Goal: Information Seeking & Learning: Learn about a topic

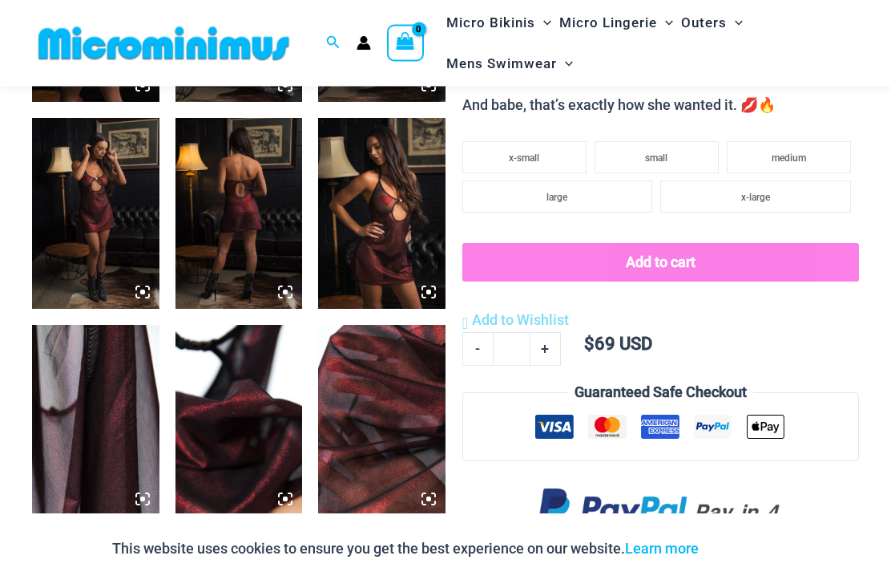
scroll to position [859, 0]
click at [71, 275] on img at bounding box center [95, 213] width 127 height 191
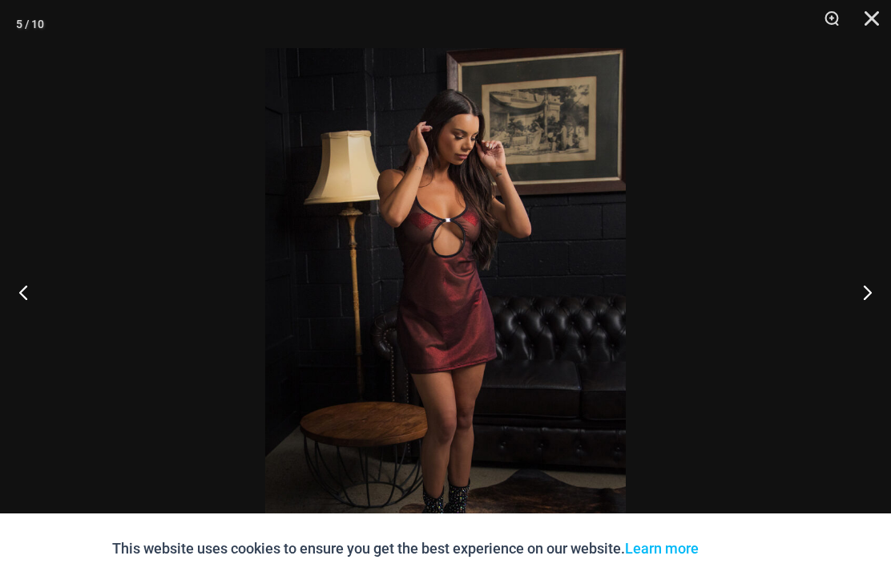
click at [884, 325] on button "Next" at bounding box center [861, 292] width 60 height 80
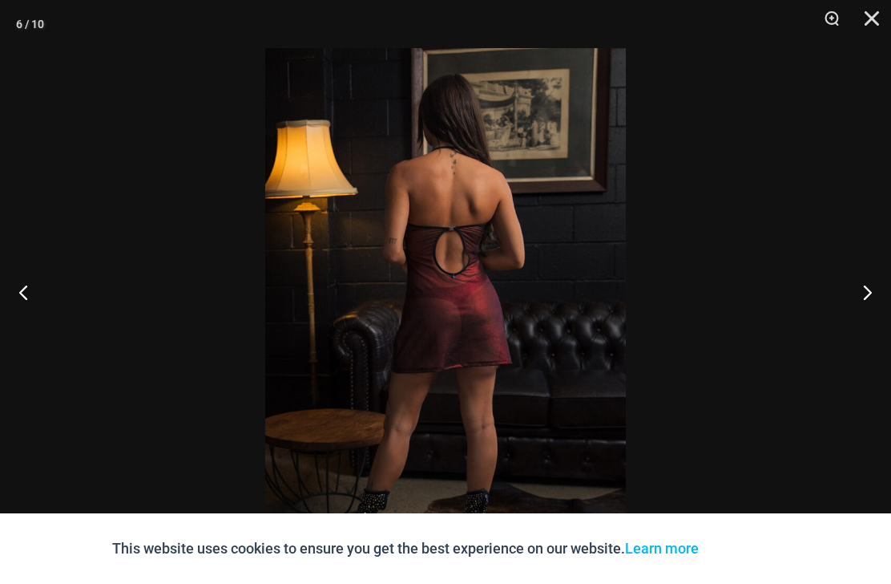
click at [881, 328] on button "Next" at bounding box center [861, 292] width 60 height 80
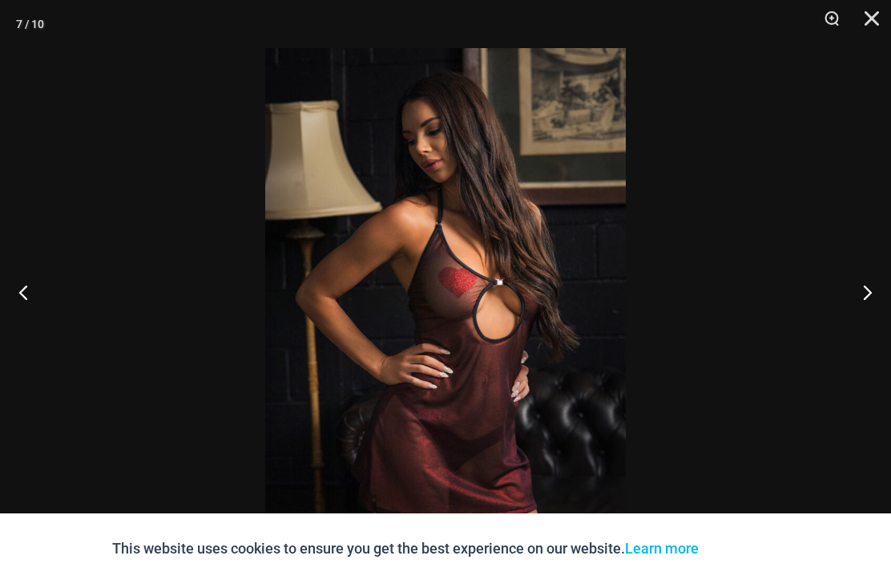
click at [873, 332] on button "Next" at bounding box center [861, 292] width 60 height 80
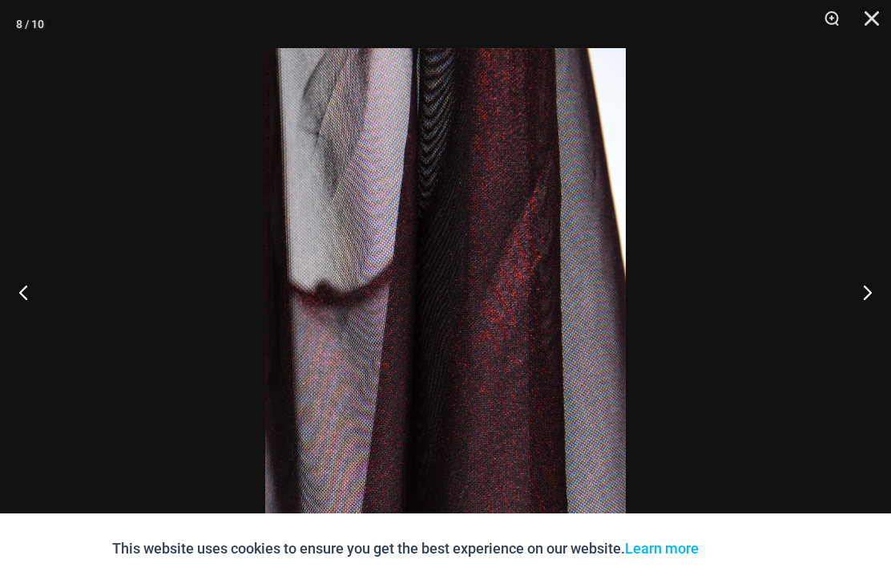
click at [872, 332] on button "Next" at bounding box center [861, 292] width 60 height 80
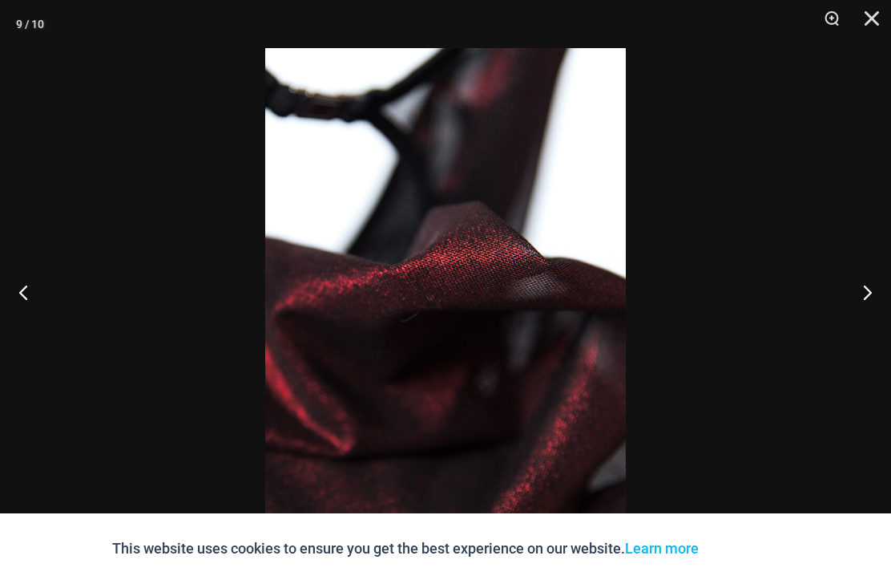
click at [868, 332] on button "Next" at bounding box center [861, 292] width 60 height 80
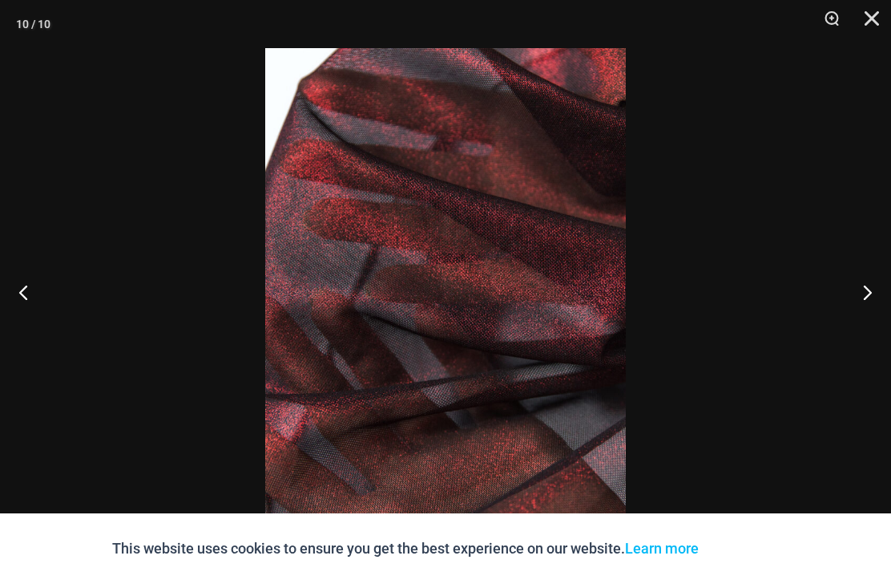
click at [861, 332] on button "Next" at bounding box center [861, 292] width 60 height 80
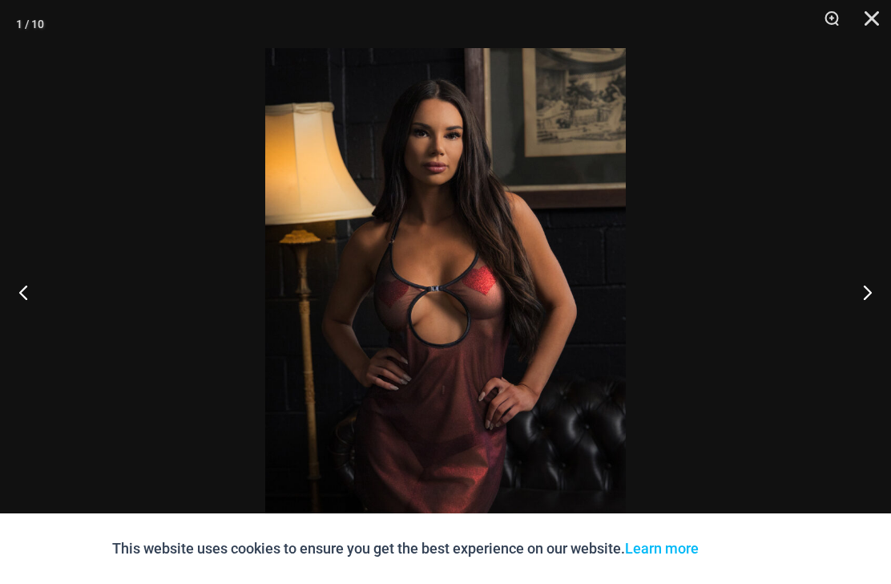
click at [869, 17] on button "Close" at bounding box center [867, 24] width 40 height 48
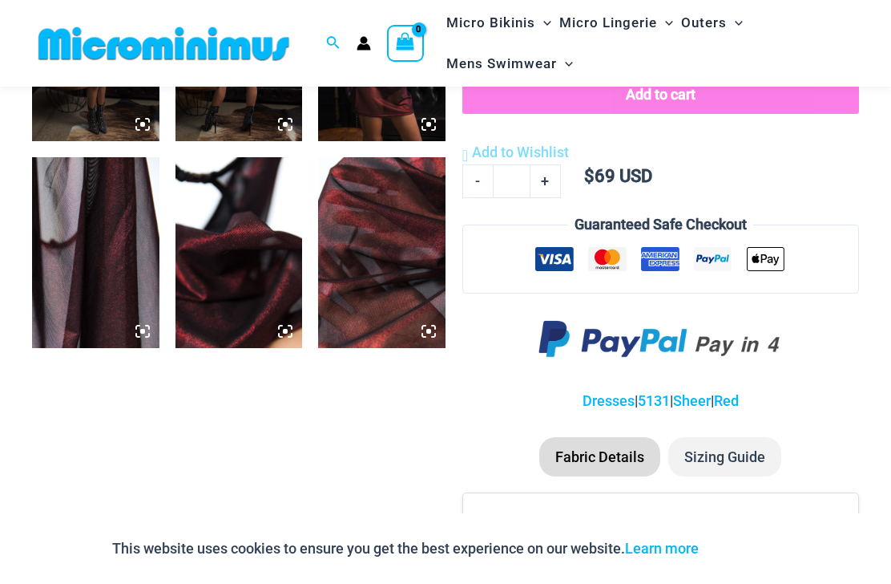
scroll to position [1045, 0]
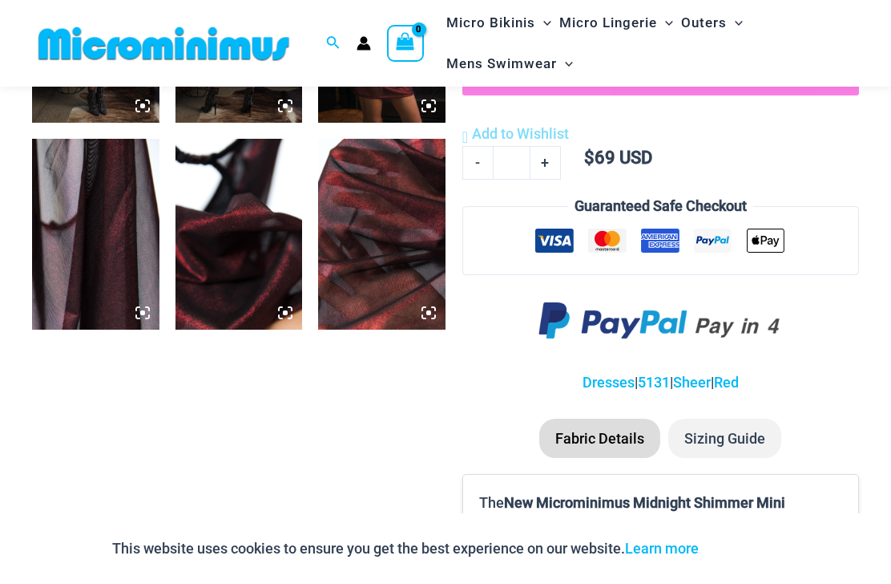
click at [767, 418] on li "Sizing Guide" at bounding box center [725, 438] width 113 height 40
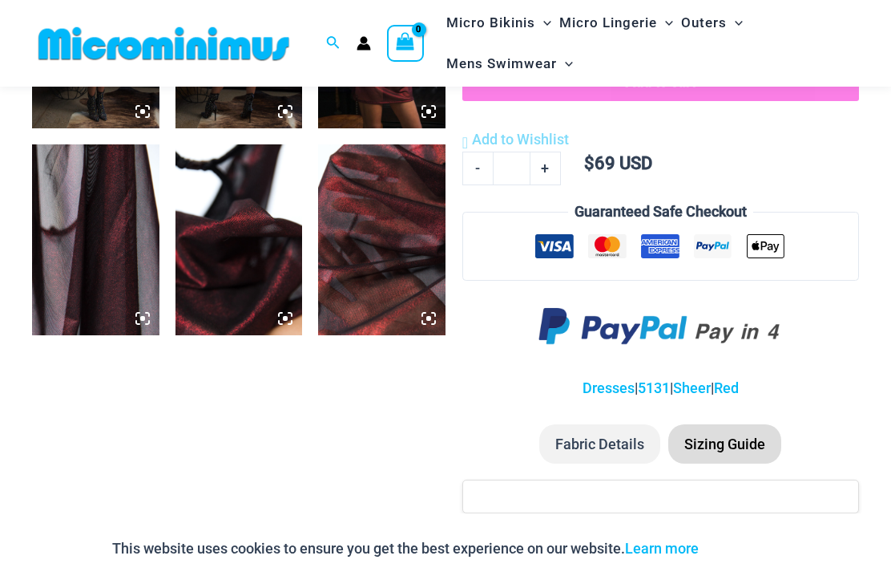
scroll to position [1039, 0]
click at [744, 425] on li "Sizing Guide" at bounding box center [725, 445] width 113 height 40
click at [738, 425] on li "Sizing Guide" at bounding box center [725, 445] width 113 height 40
click at [635, 425] on li "Fabric Details" at bounding box center [600, 445] width 121 height 40
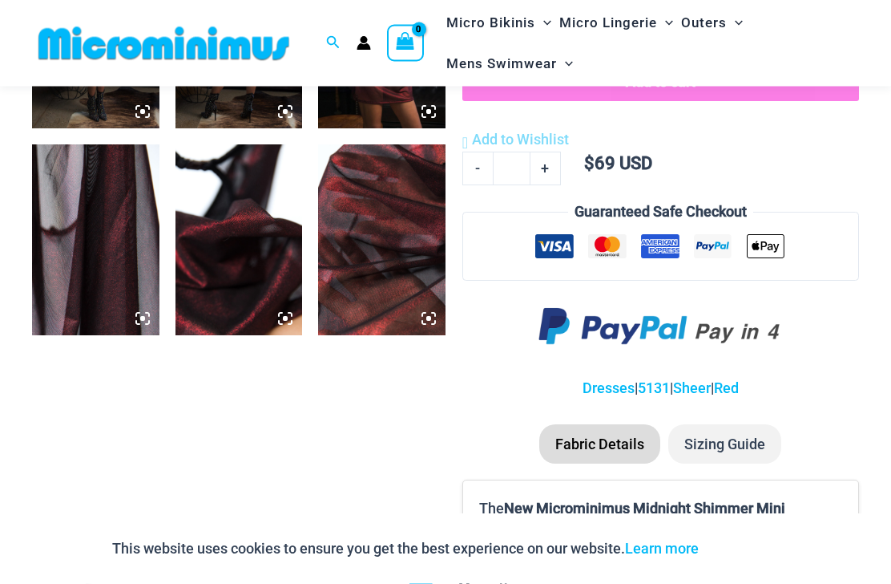
scroll to position [1040, 0]
click at [750, 424] on li "Sizing Guide" at bounding box center [725, 444] width 113 height 40
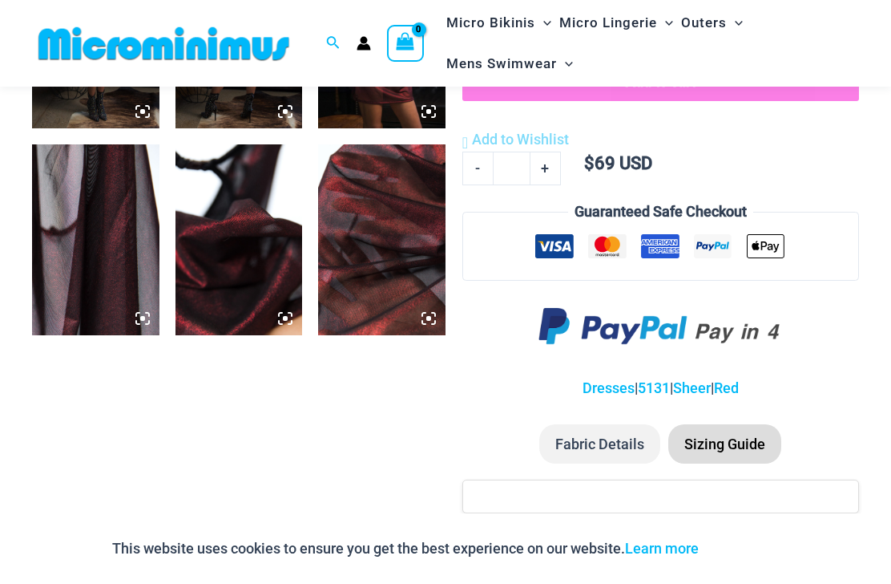
click at [636, 424] on li "Fabric Details" at bounding box center [600, 444] width 121 height 40
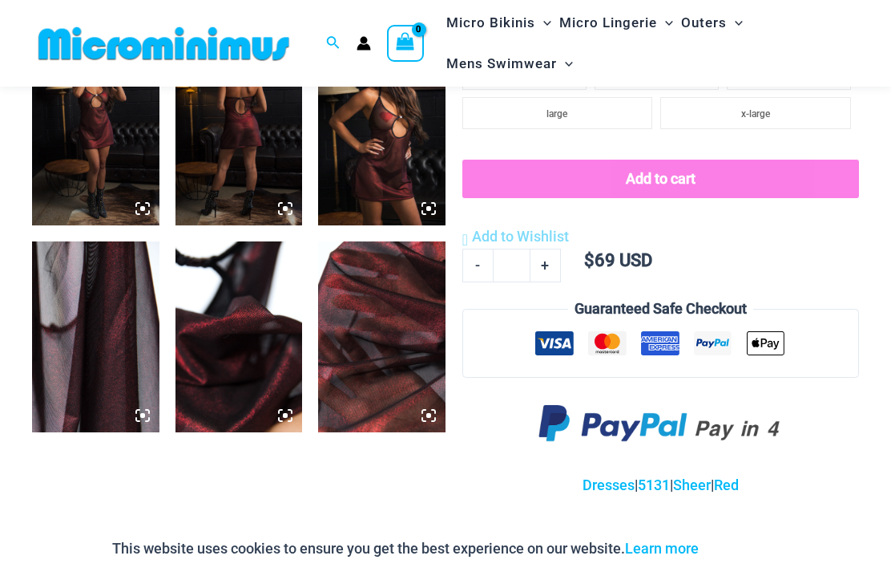
scroll to position [954, 0]
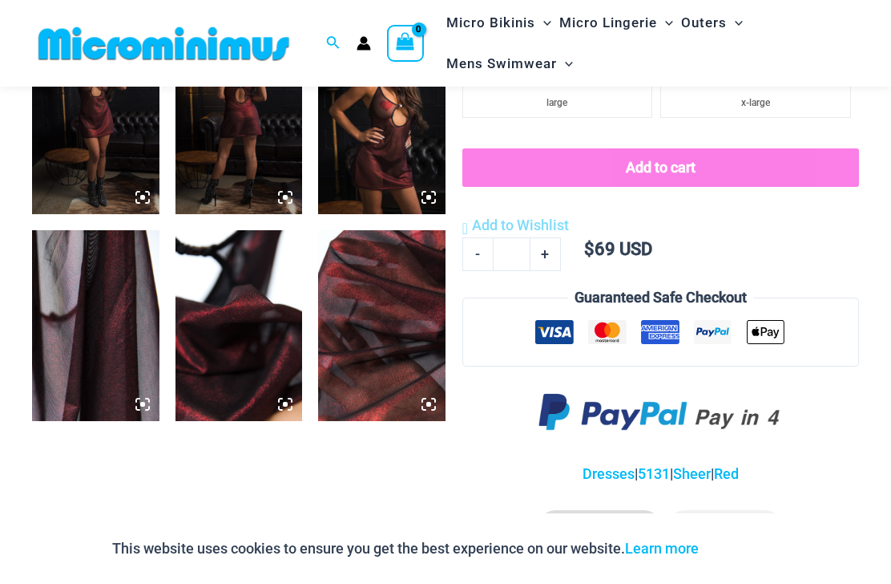
click at [733, 510] on li "Sizing Guide" at bounding box center [725, 530] width 113 height 40
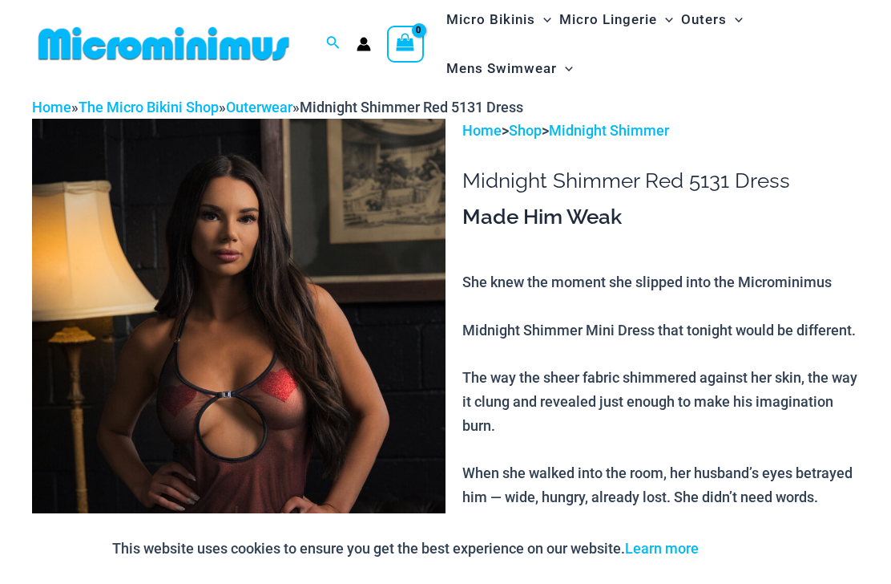
scroll to position [0, 0]
